Goal: Check status

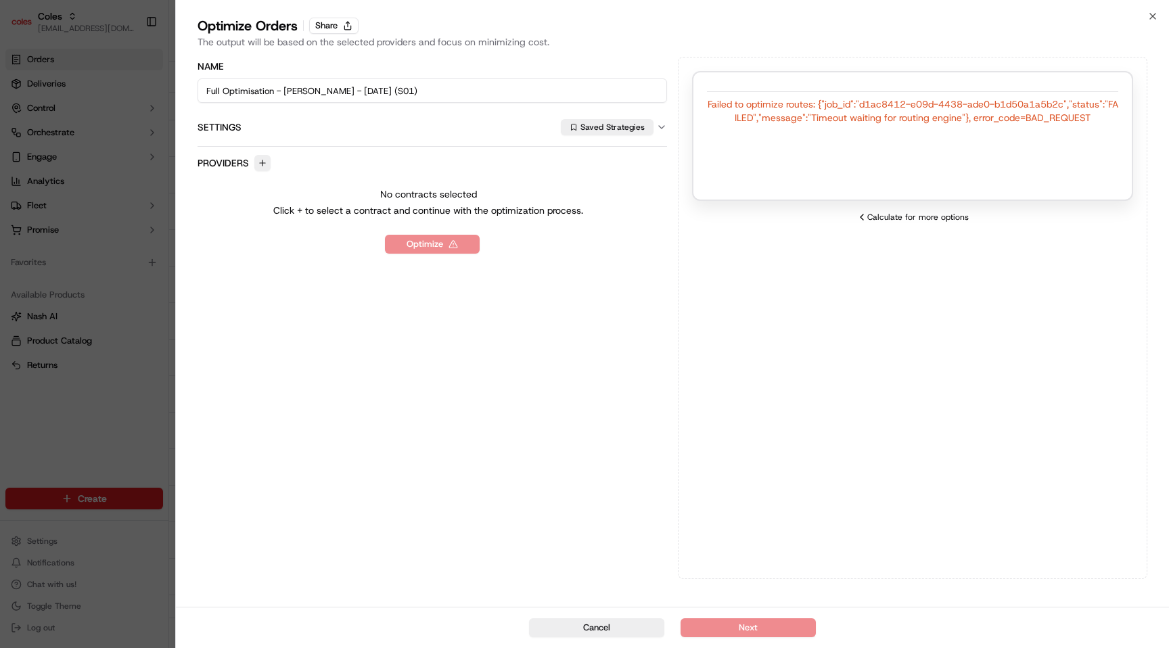
drag, startPoint x: 816, startPoint y: 116, endPoint x: 956, endPoint y: 128, distance: 141.1
click at [956, 128] on div "Failed to optimize routes: {"job_id":"d1ac8412-e09d-4438-ade0-b1d50a1a5b2c","st…" at bounding box center [912, 136] width 441 height 130
drag, startPoint x: 960, startPoint y: 117, endPoint x: 814, endPoint y: 118, distance: 146.1
click at [814, 118] on div "Failed to optimize routes: {"job_id":"d1ac8412-e09d-4438-ade0-b1d50a1a5b2c","st…" at bounding box center [912, 110] width 411 height 27
copy div "Timeout waiting for routing [PERSON_NAME]"
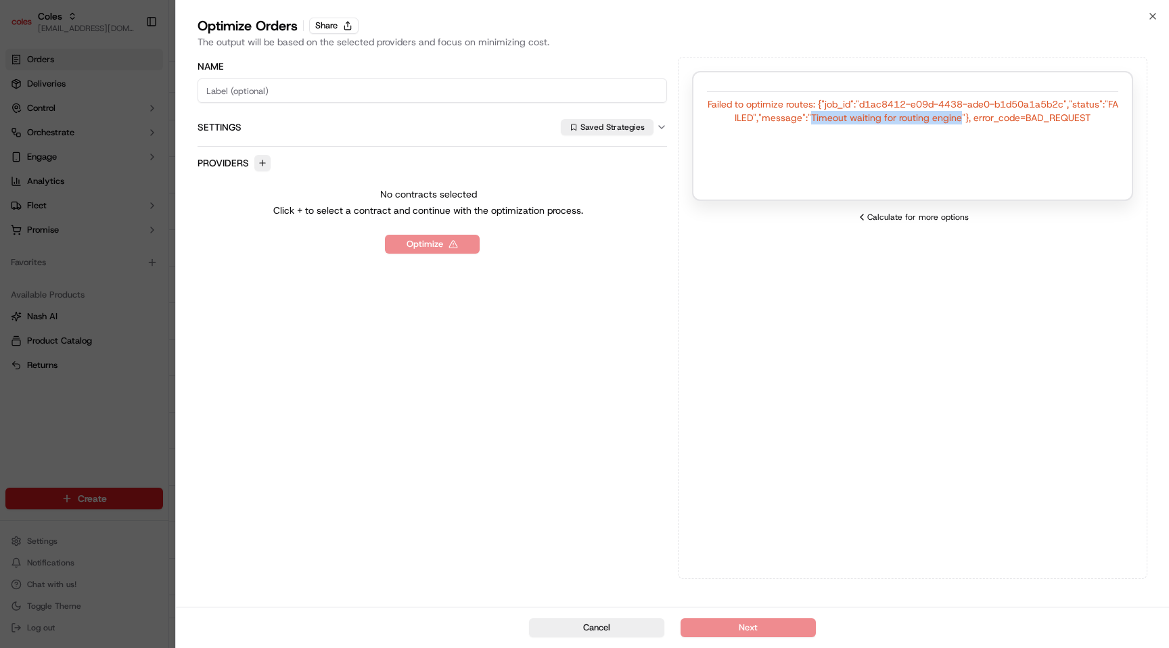
drag, startPoint x: 962, startPoint y: 118, endPoint x: 814, endPoint y: 117, distance: 147.4
click at [814, 117] on div "Failed to optimize routes: {"job_id":"d1ac8412-e09d-4438-ade0-b1d50a1a5b2c","st…" at bounding box center [912, 110] width 411 height 27
copy div "Timeout waiting for routing engine"
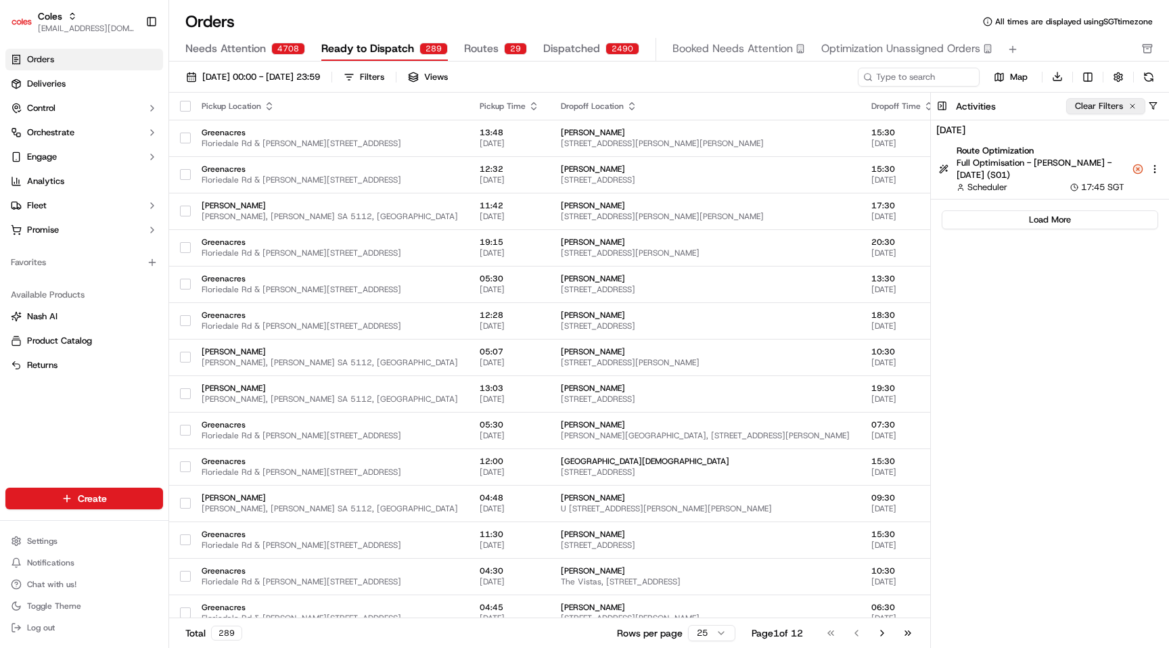
click at [1123, 111] on button "Clear Filters" at bounding box center [1105, 106] width 79 height 16
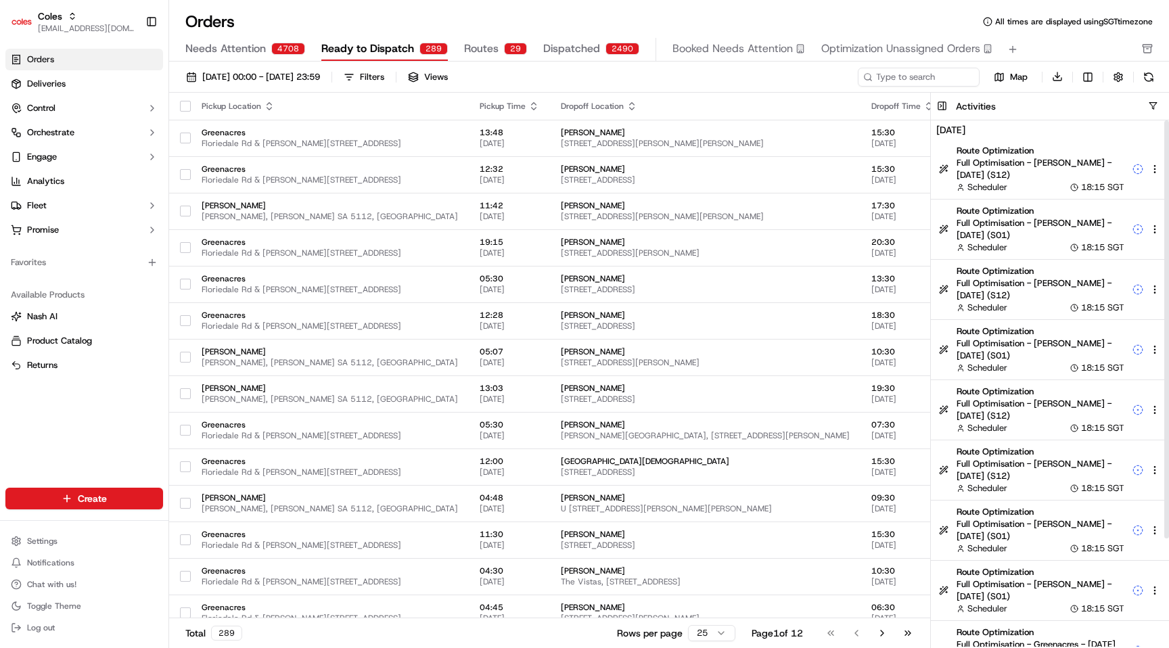
scroll to position [135, 0]
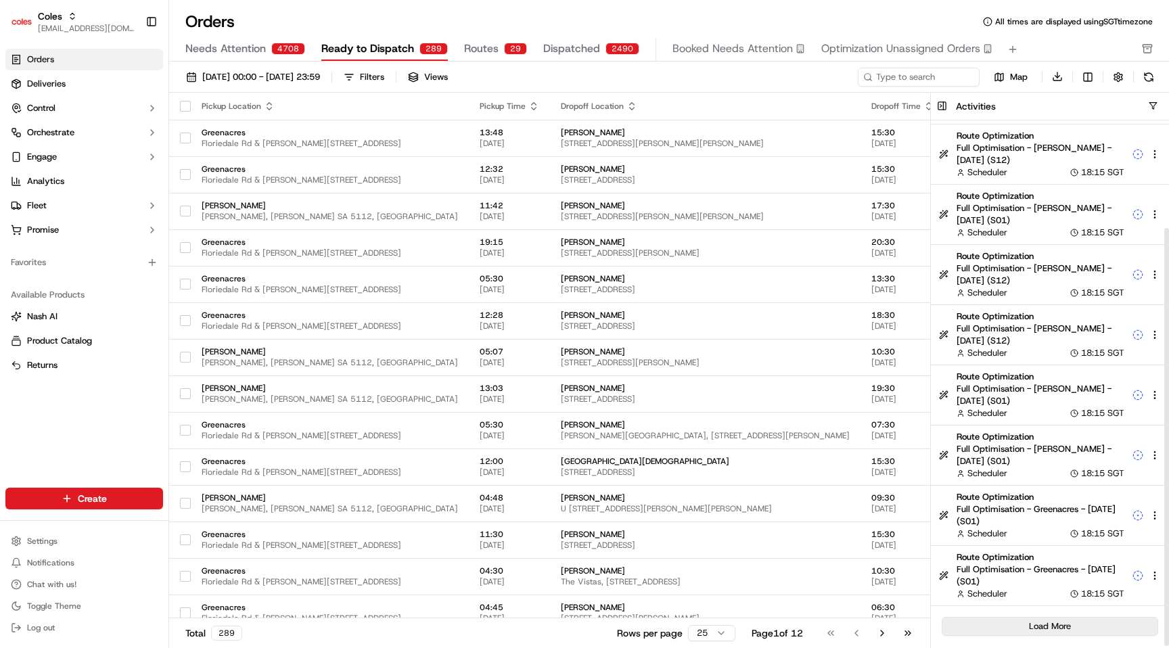
click at [1056, 623] on button "Load More" at bounding box center [1049, 626] width 216 height 19
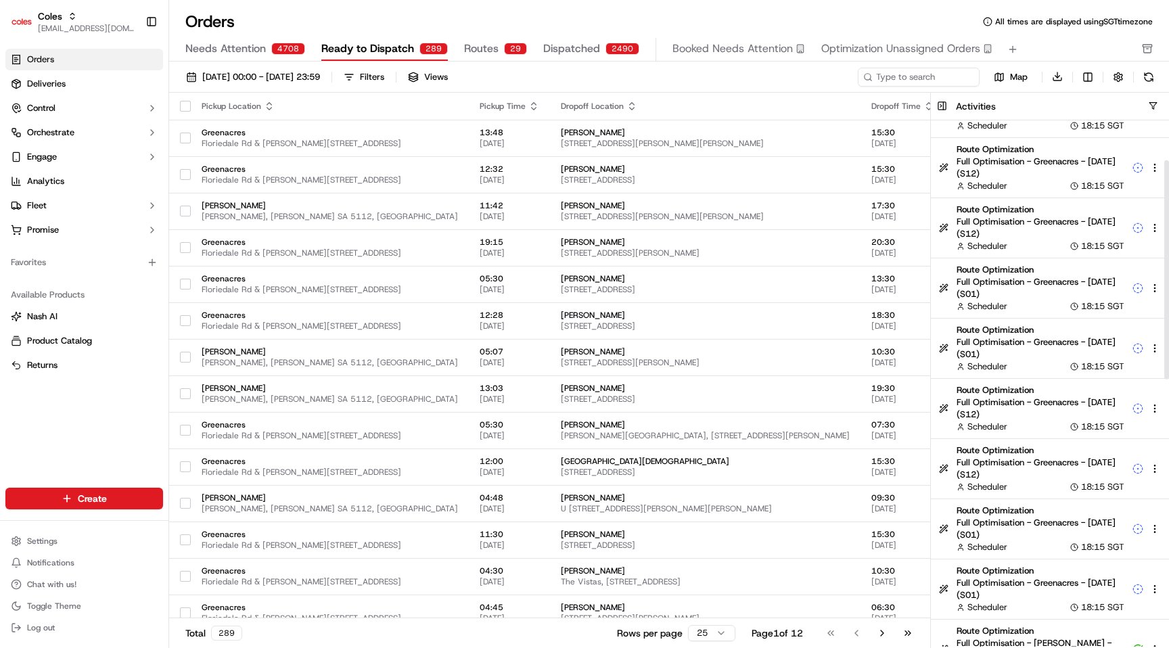
scroll to position [737, 0]
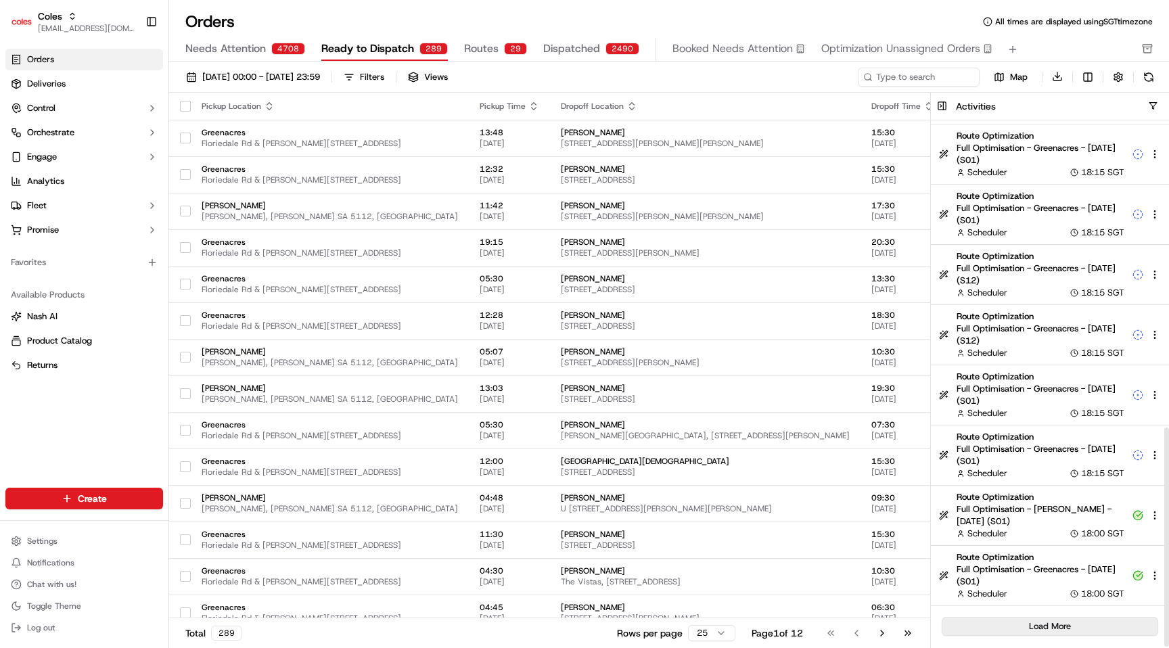
click at [1067, 630] on button "Load More" at bounding box center [1049, 626] width 216 height 19
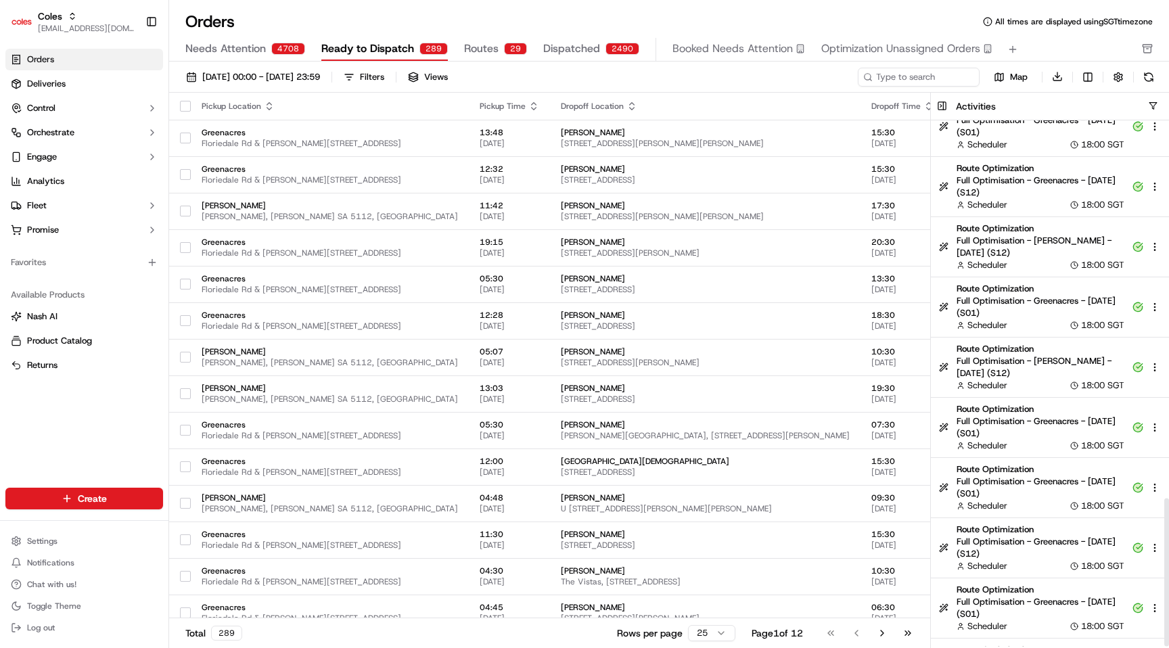
scroll to position [1339, 0]
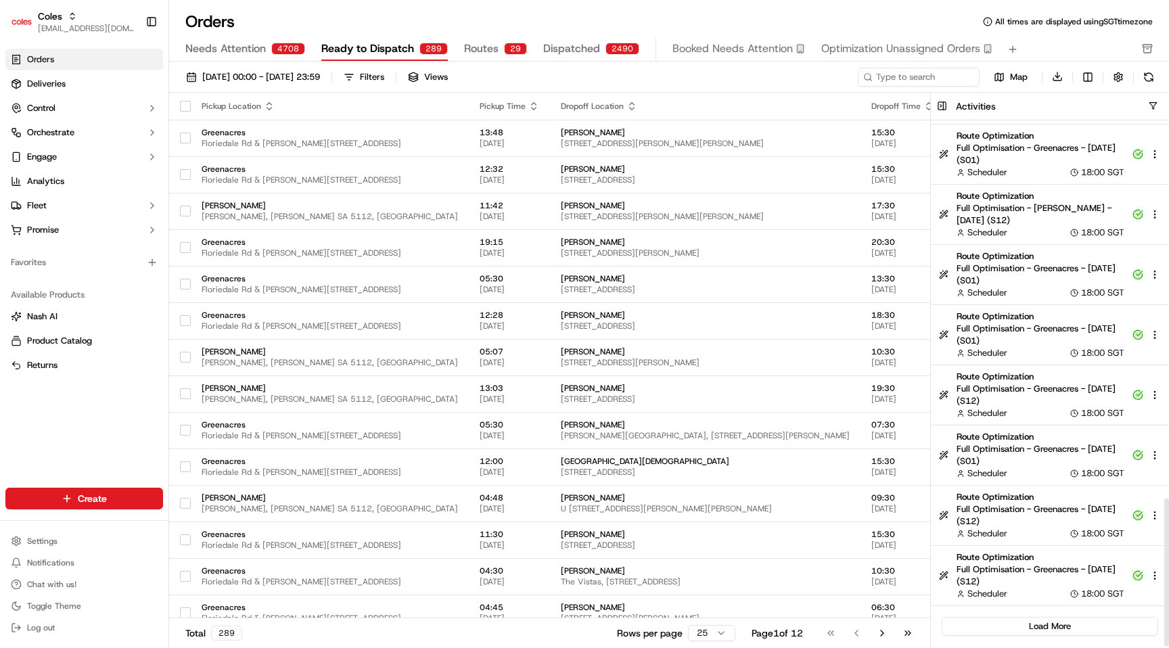
click at [1153, 111] on div "Activities" at bounding box center [1062, 106] width 213 height 14
click at [1153, 105] on button "button" at bounding box center [1153, 106] width 10 height 10
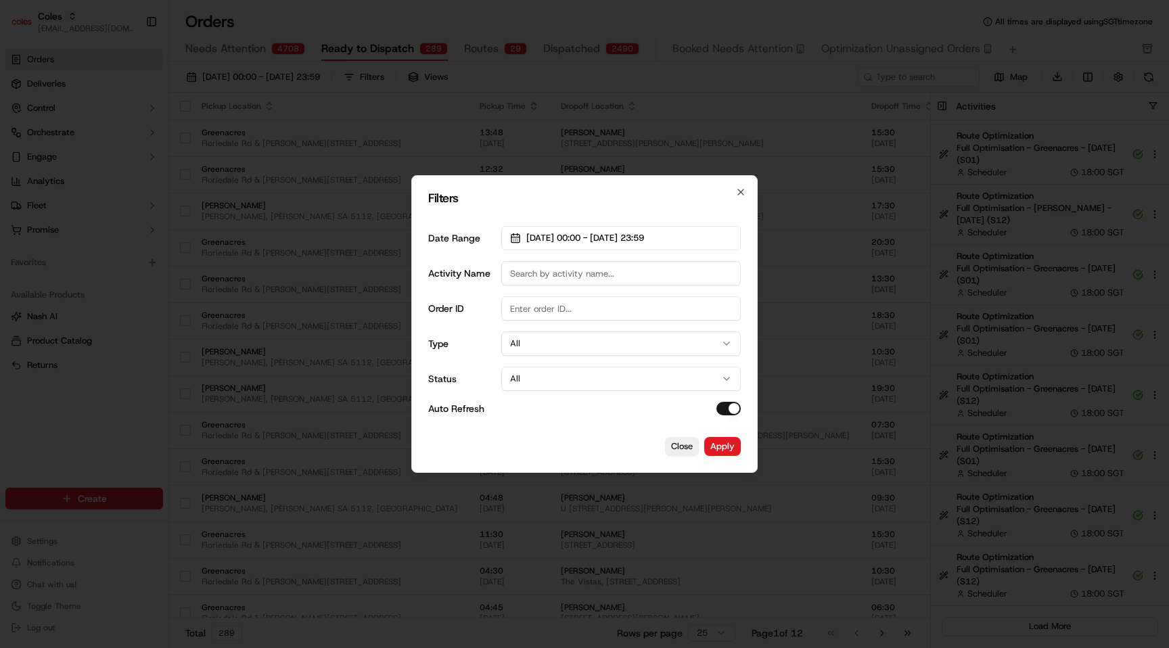
click at [543, 377] on button "All" at bounding box center [620, 379] width 239 height 24
click at [722, 438] on button "Apply" at bounding box center [722, 446] width 37 height 19
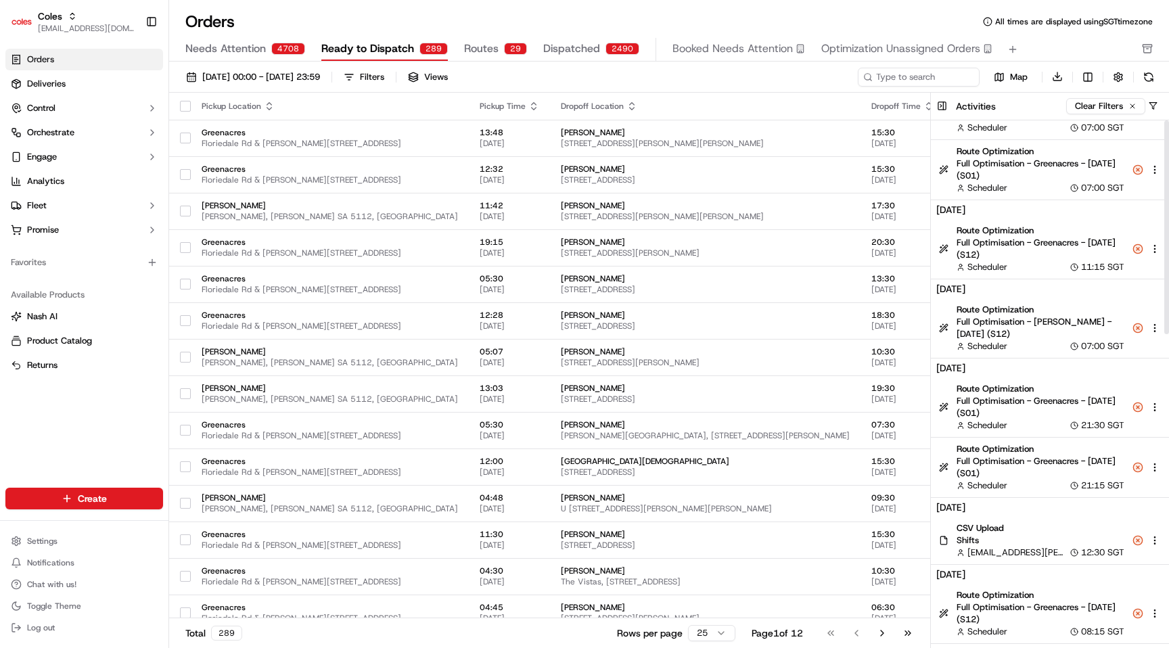
scroll to position [0, 0]
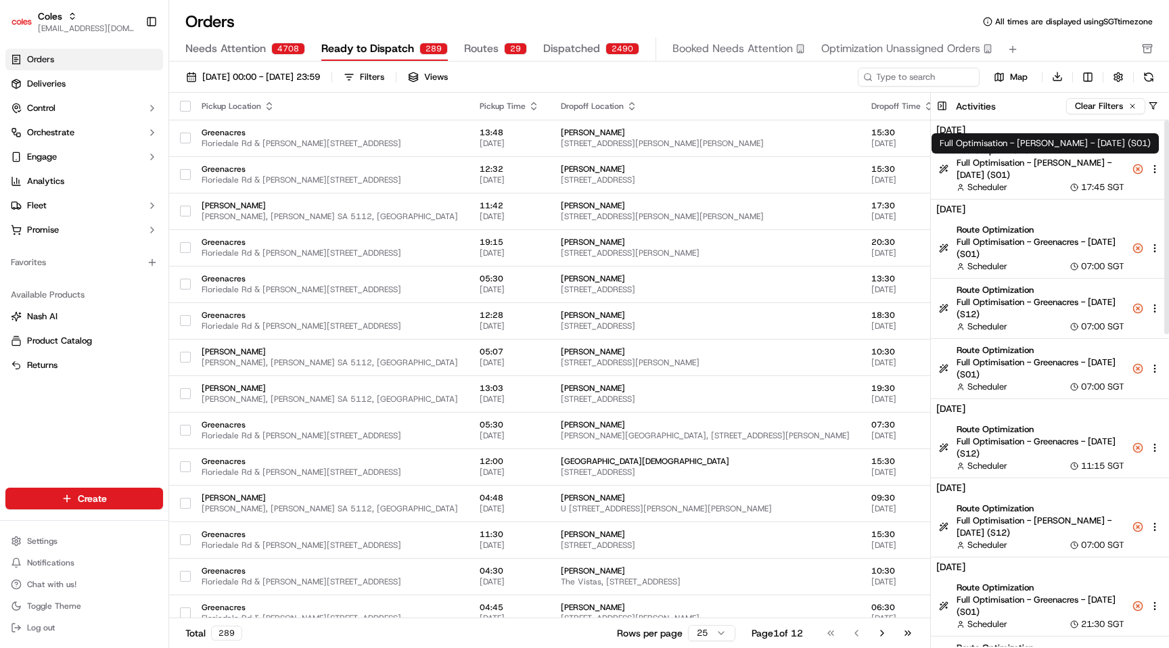
click at [1052, 170] on span "Full Optimisation - [PERSON_NAME] - [DATE] (S01)" at bounding box center [1040, 169] width 168 height 24
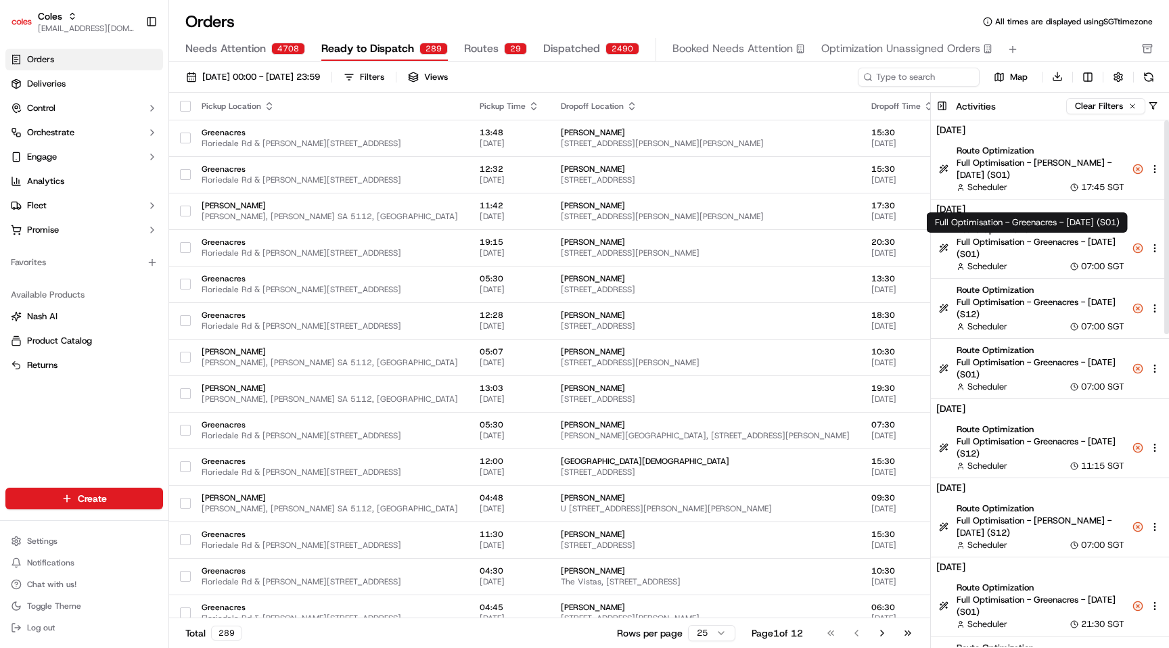
click at [1043, 255] on span "Full Optimisation - Greenacres - [DATE] (S01)" at bounding box center [1040, 248] width 168 height 24
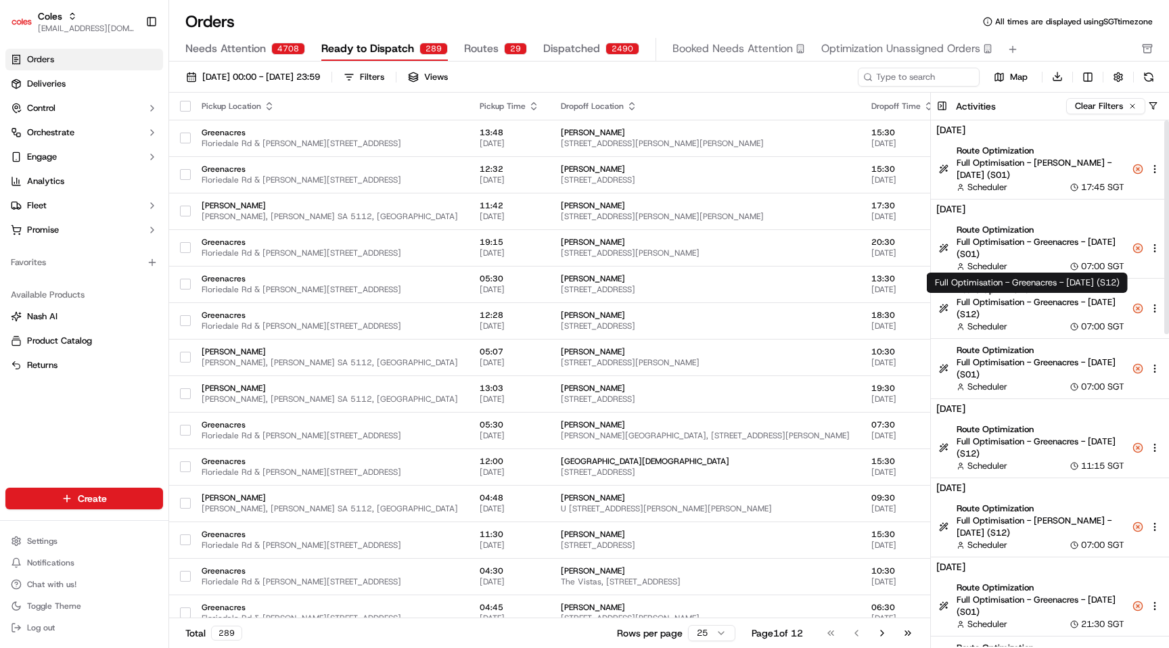
click at [1060, 310] on span "Full Optimisation - Greenacres - [DATE] (S12)" at bounding box center [1040, 308] width 168 height 24
click at [1058, 345] on span "Route Optimization" at bounding box center [1040, 350] width 168 height 12
